Goal: Information Seeking & Learning: Learn about a topic

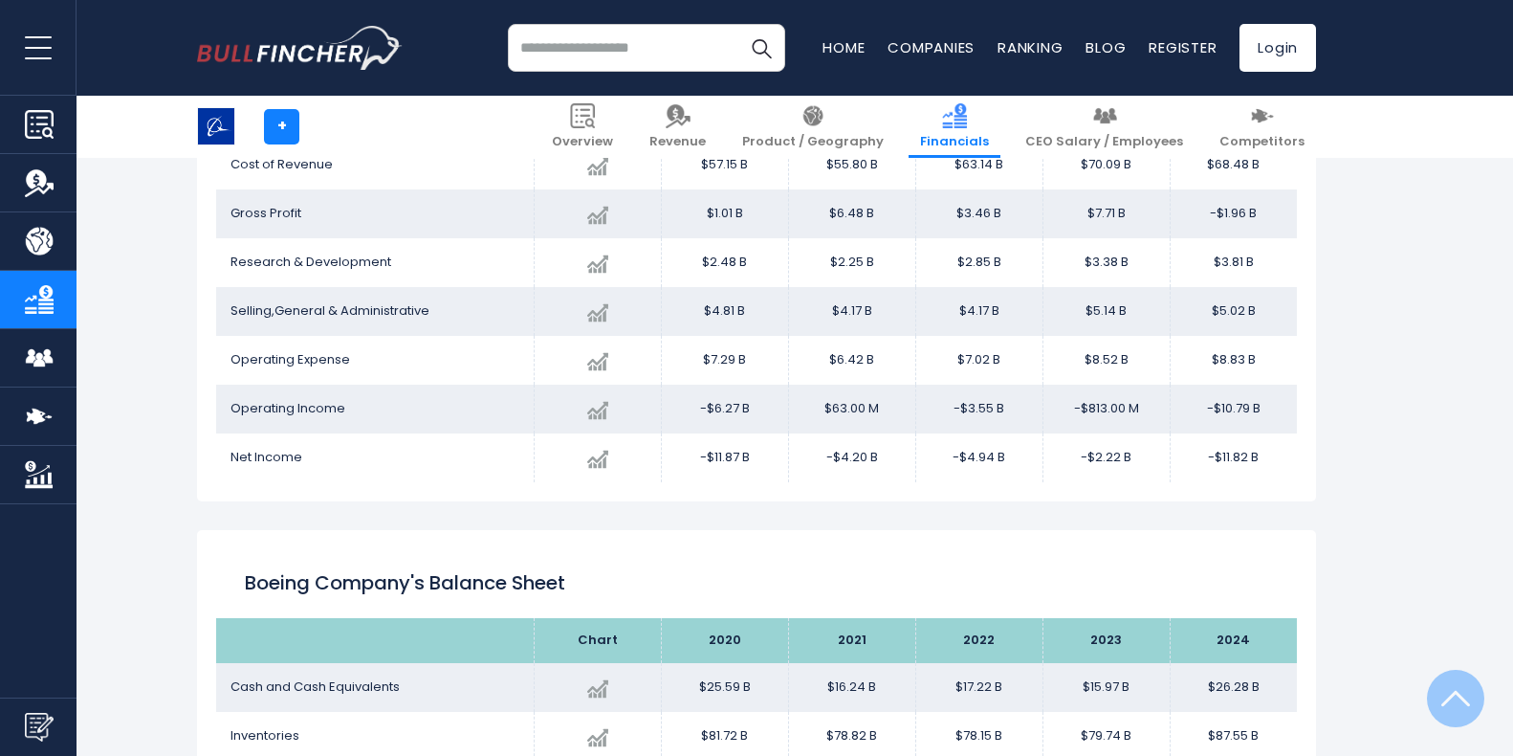
scroll to position [476, 0]
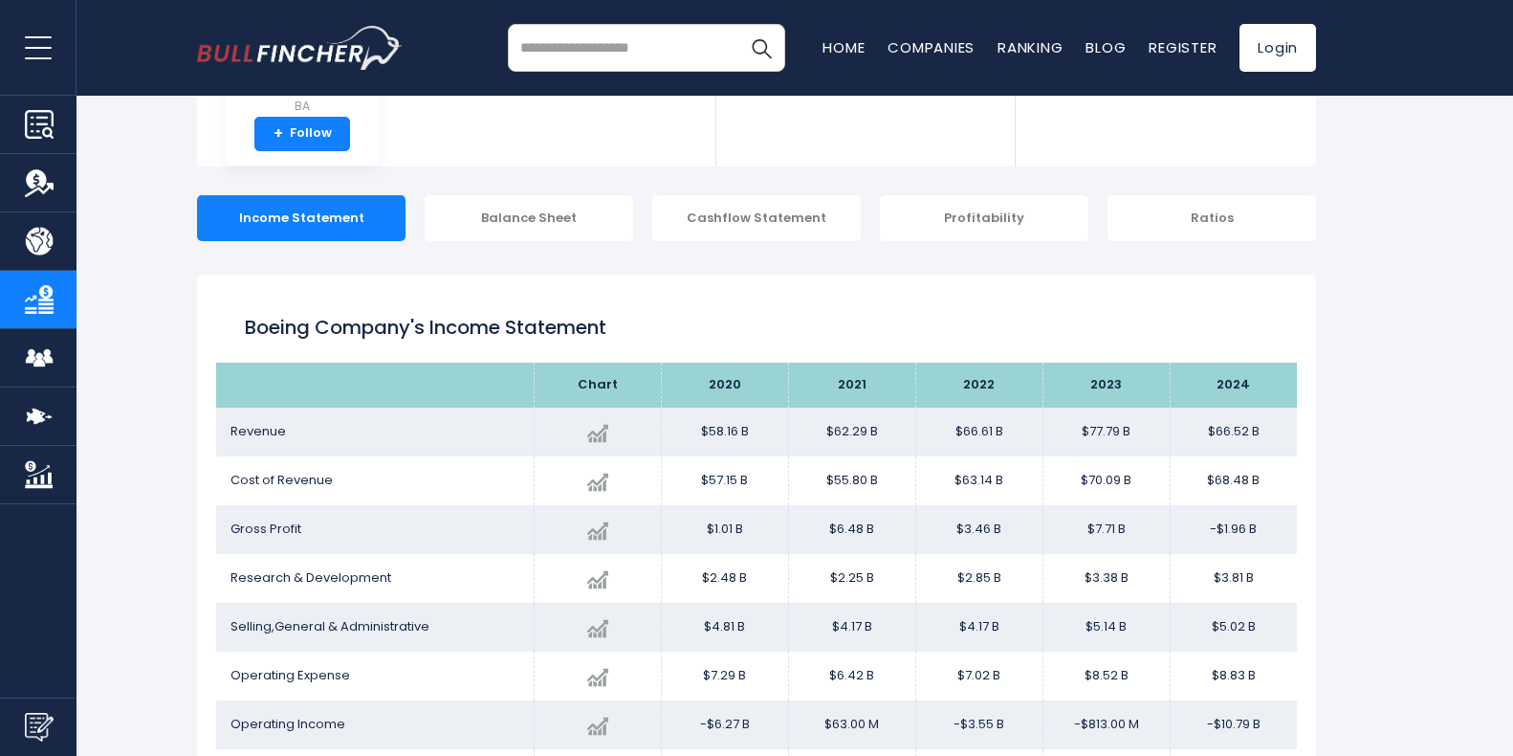
scroll to position [270, 0]
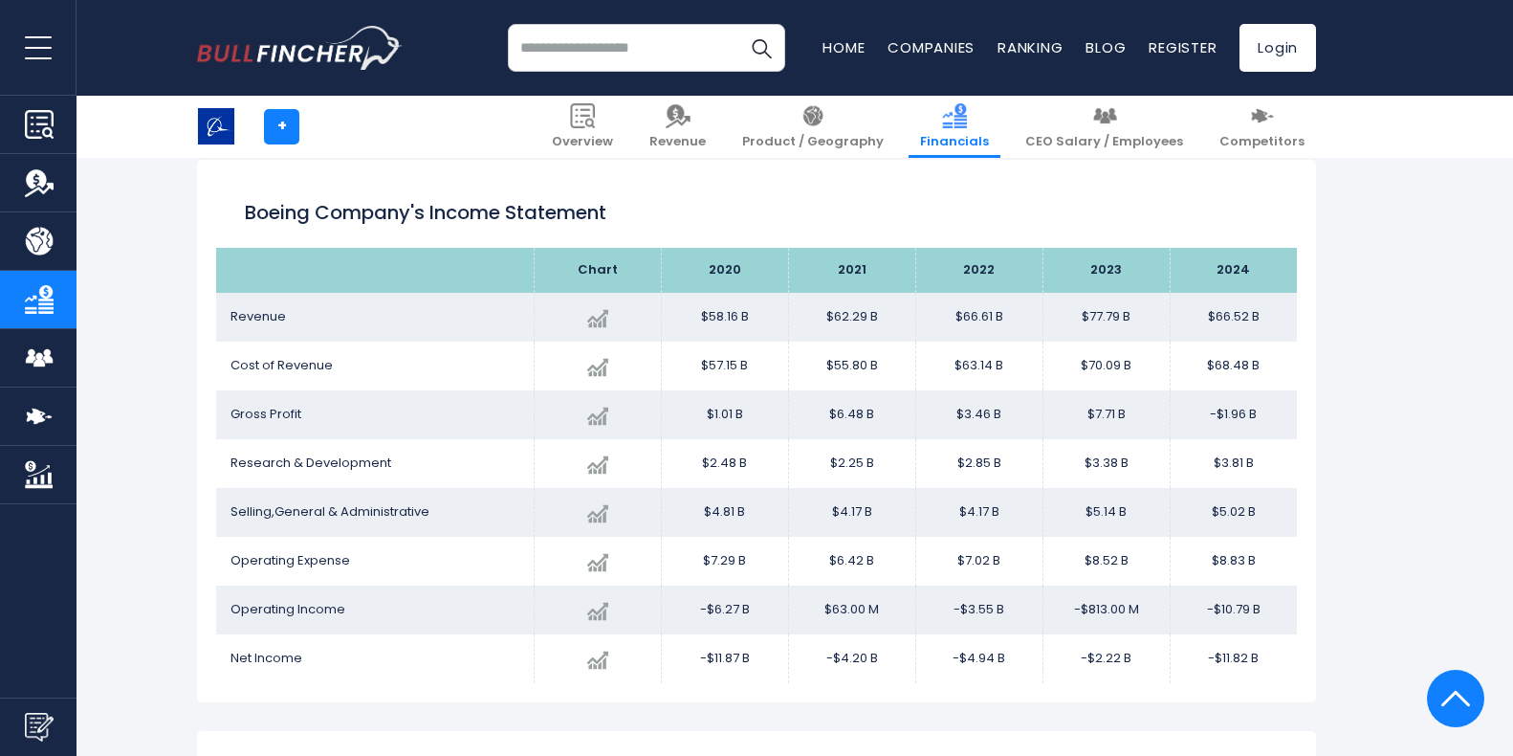
scroll to position [270, 0]
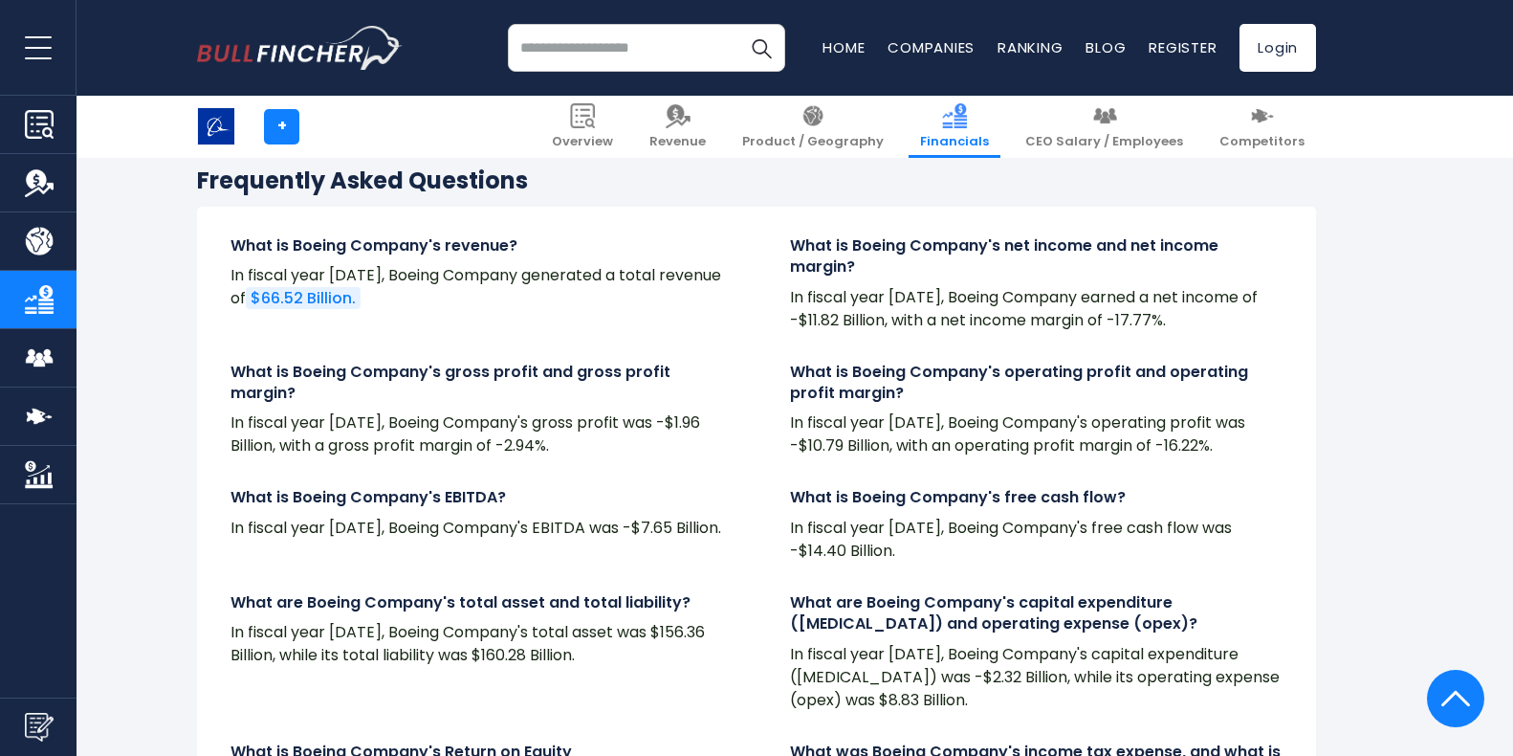
scroll to position [3140, 0]
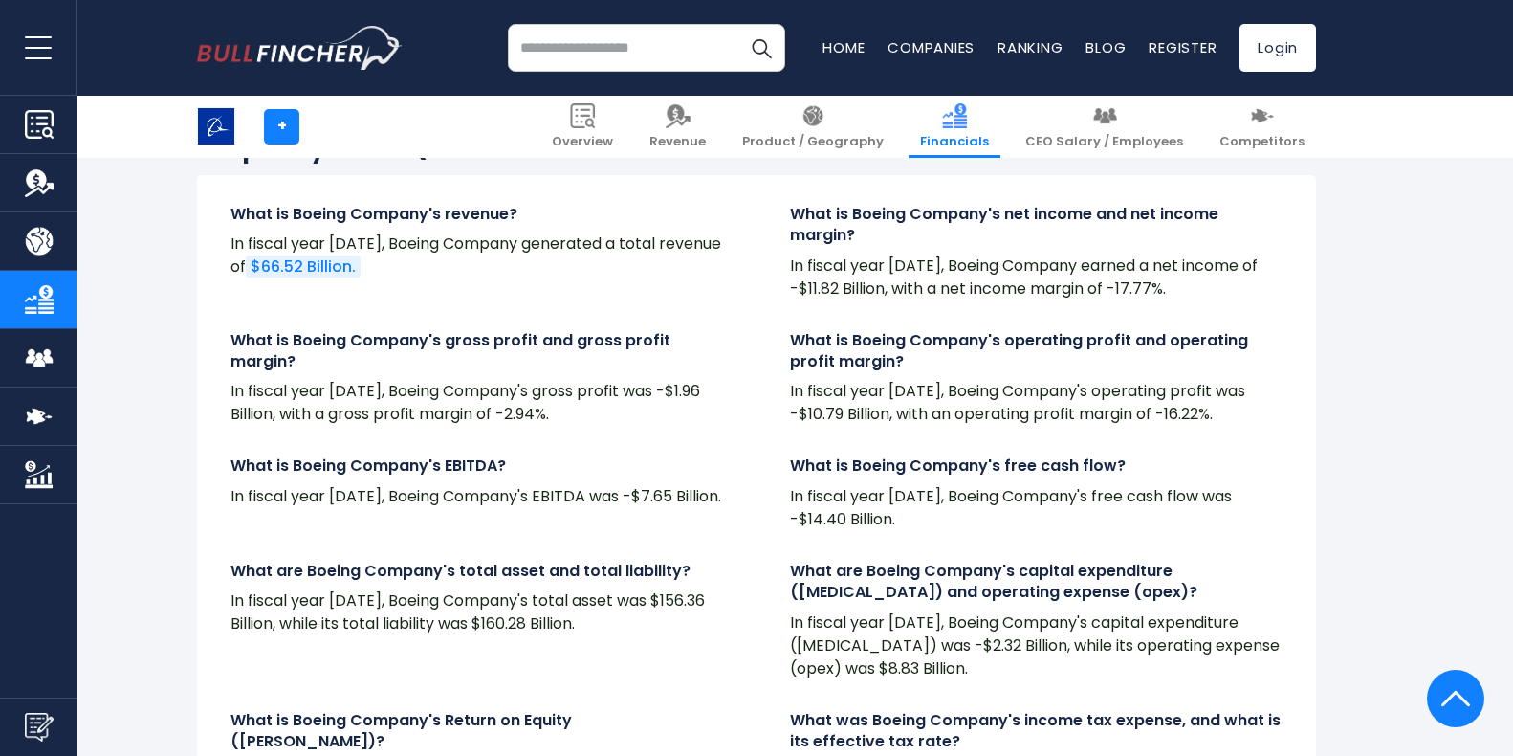
drag, startPoint x: 1423, startPoint y: 1, endPoint x: 422, endPoint y: 93, distance: 1005.8
click at [422, 93] on div "Recent searches Trending searches Apple Overview Alphabet Financials Home" at bounding box center [756, 48] width 1119 height 96
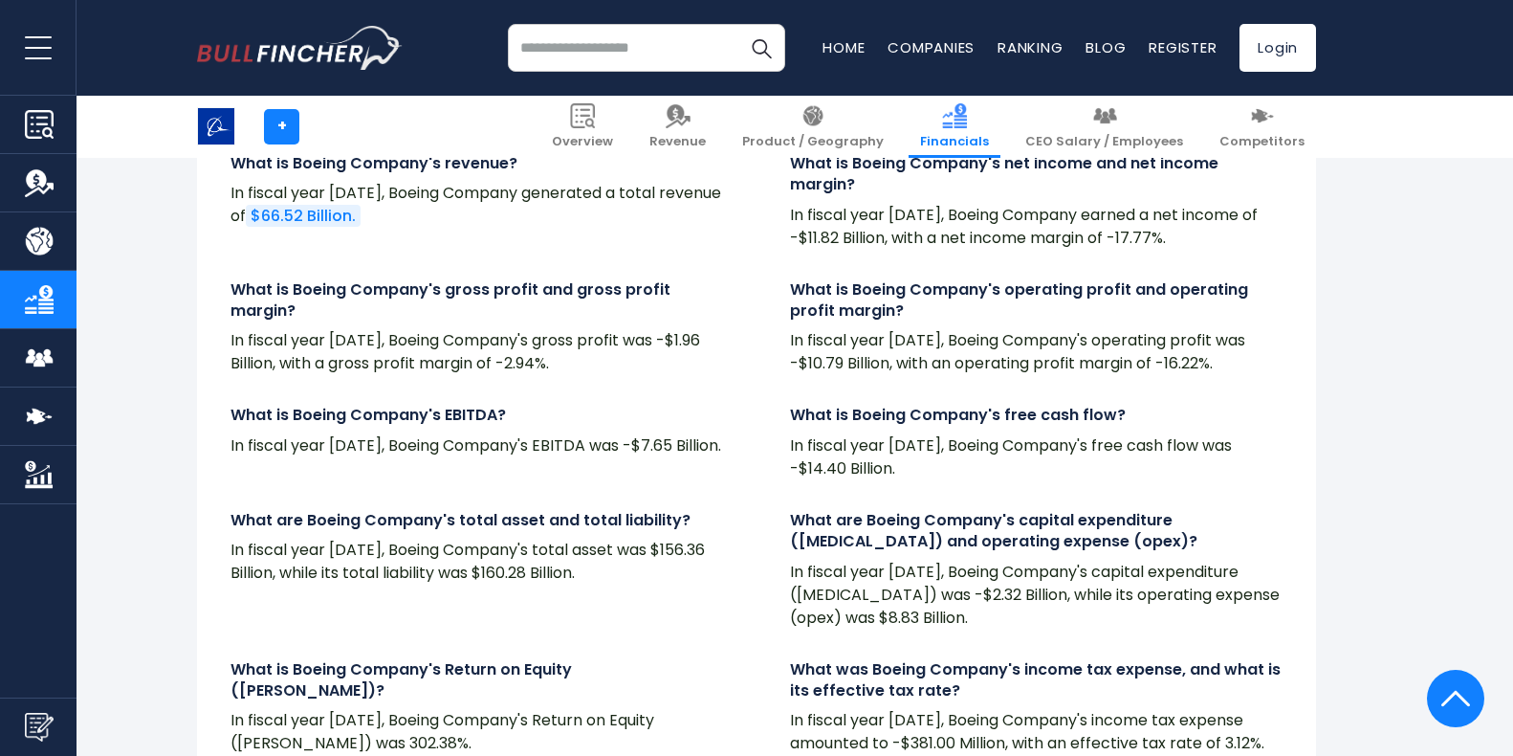
scroll to position [3235, 0]
